Goal: Transaction & Acquisition: Purchase product/service

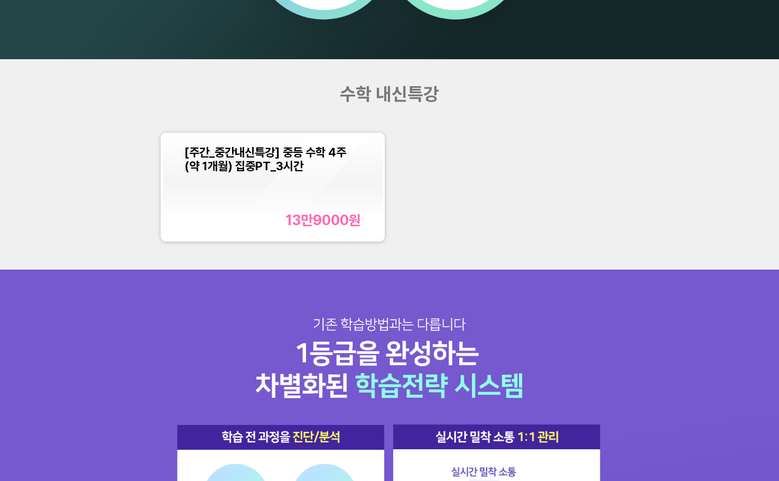
scroll to position [952, 0]
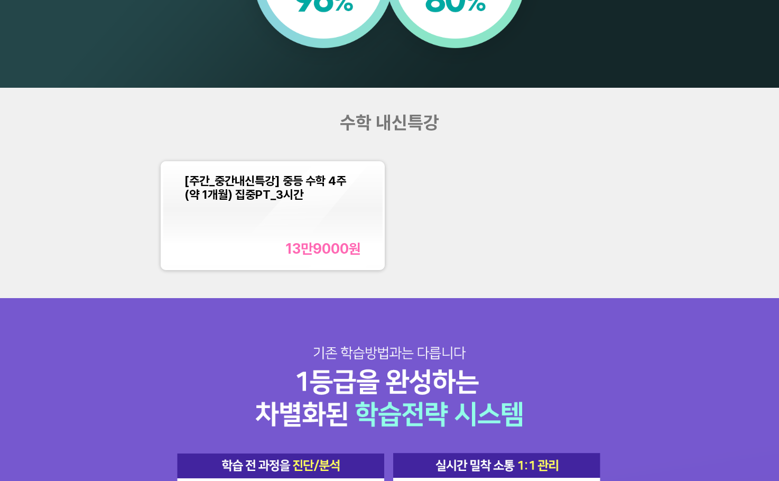
scroll to position [952, 0]
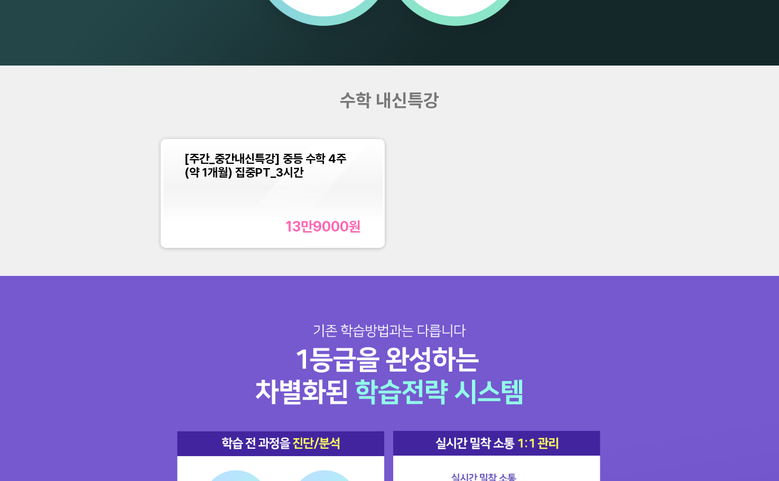
scroll to position [1004, 0]
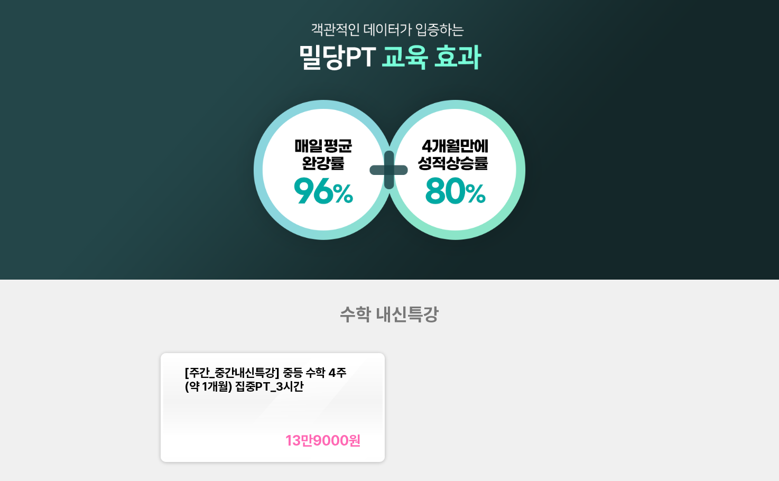
scroll to position [846, 0]
